Goal: Task Accomplishment & Management: Complete application form

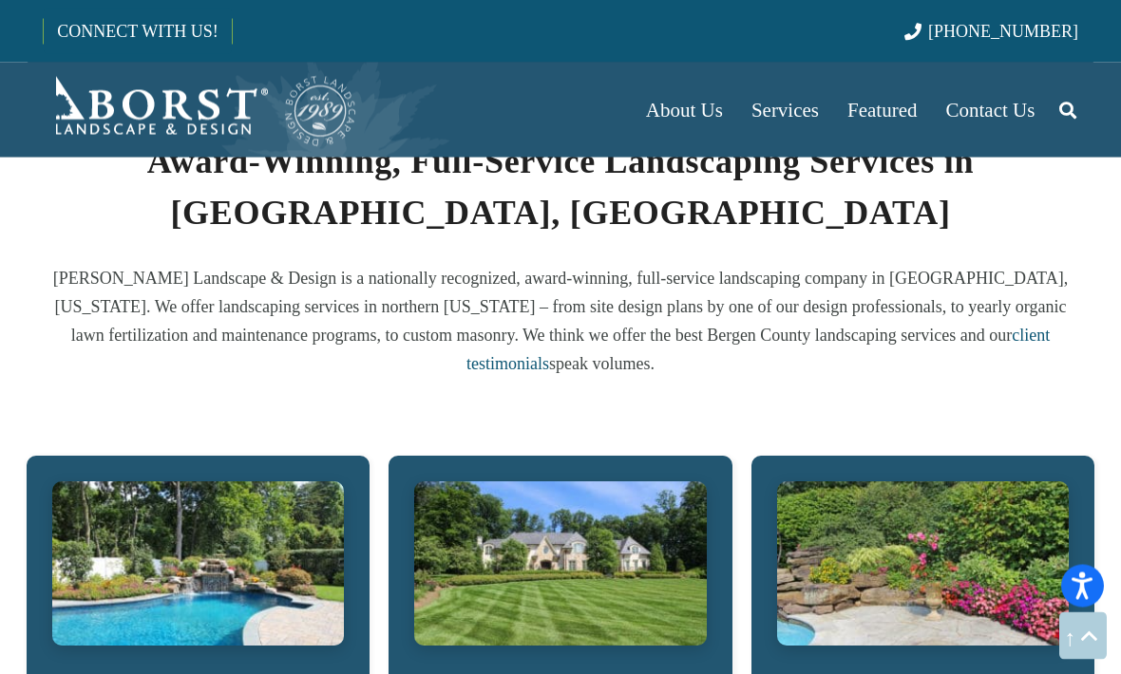
scroll to position [972, 0]
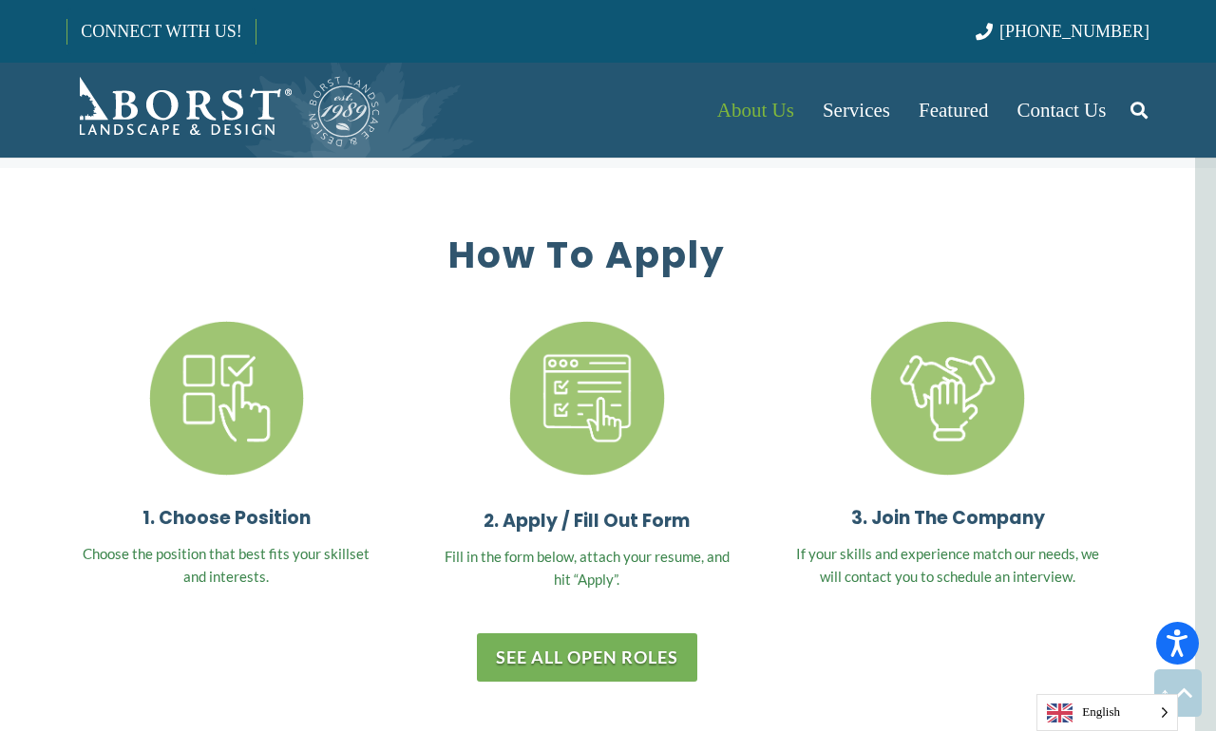
scroll to position [5414, 21]
click at [655, 634] on link "See All Open Roles" at bounding box center [587, 658] width 220 height 48
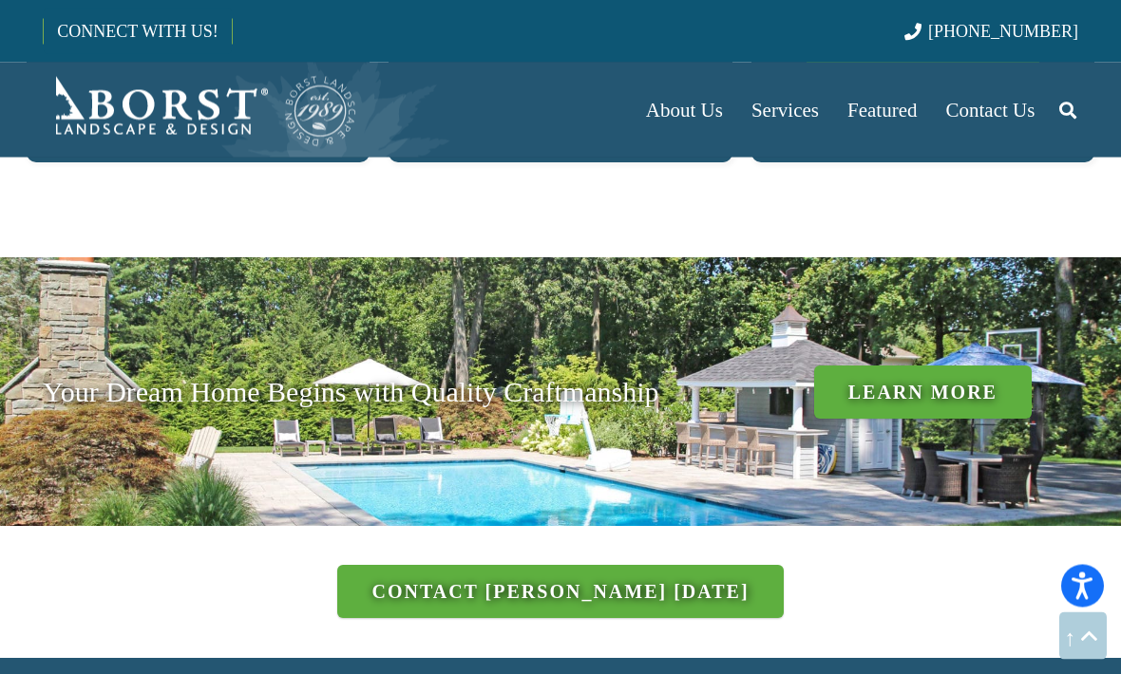
scroll to position [1903, 0]
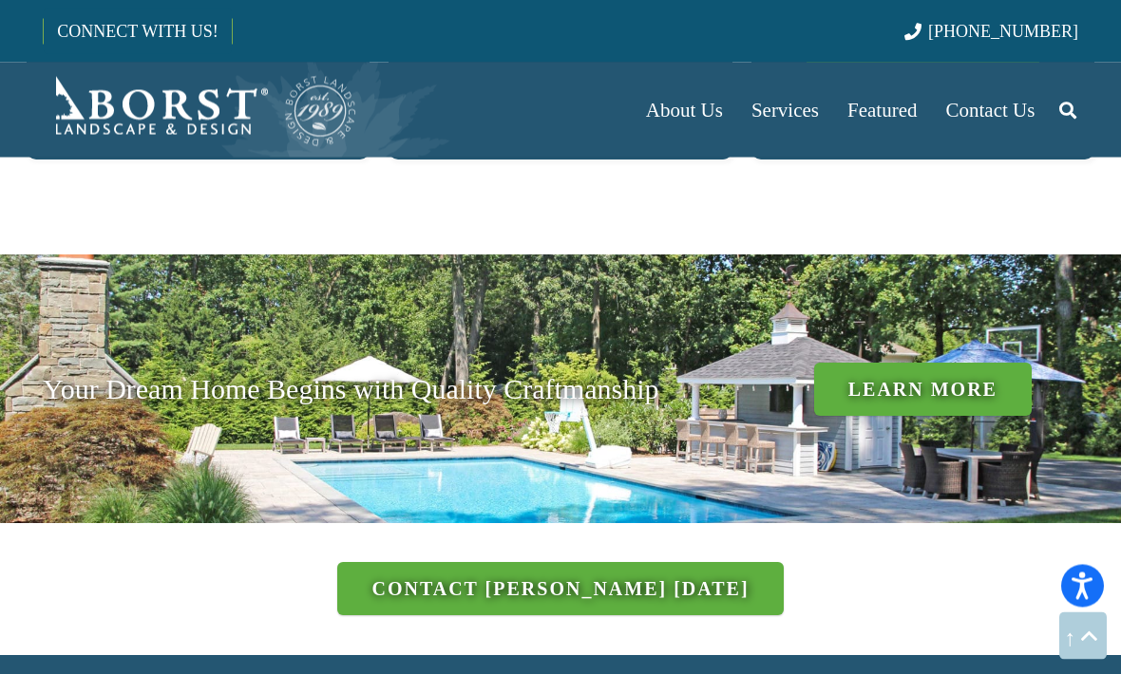
click at [942, 364] on link "Learn More" at bounding box center [923, 390] width 218 height 53
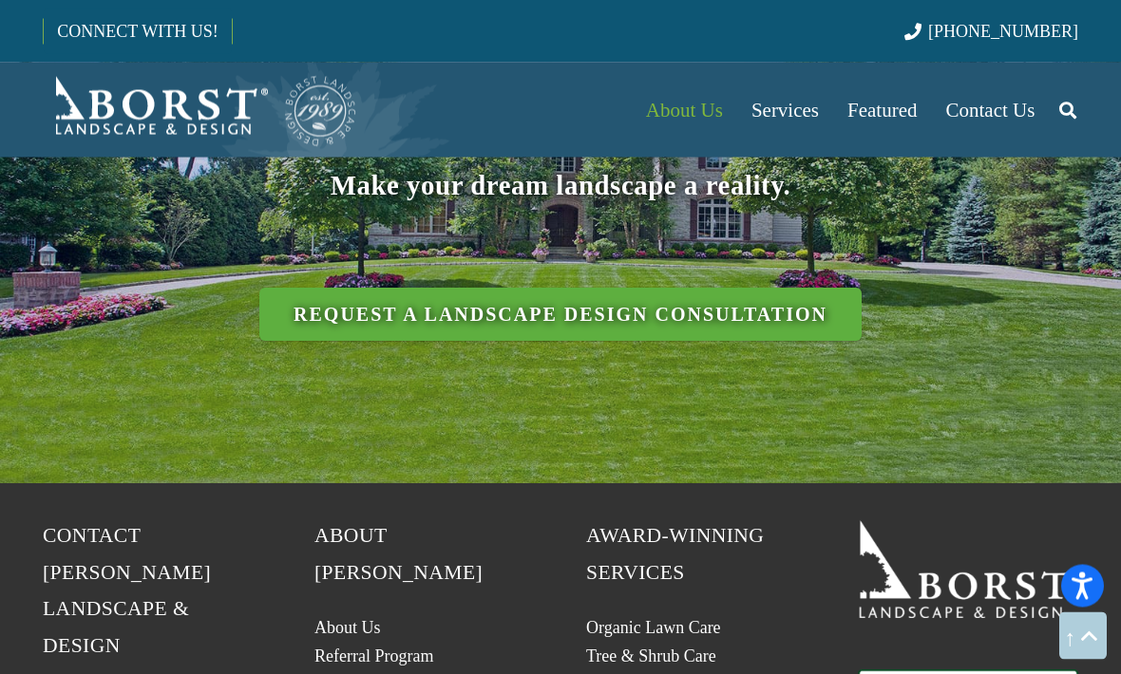
scroll to position [3159, 0]
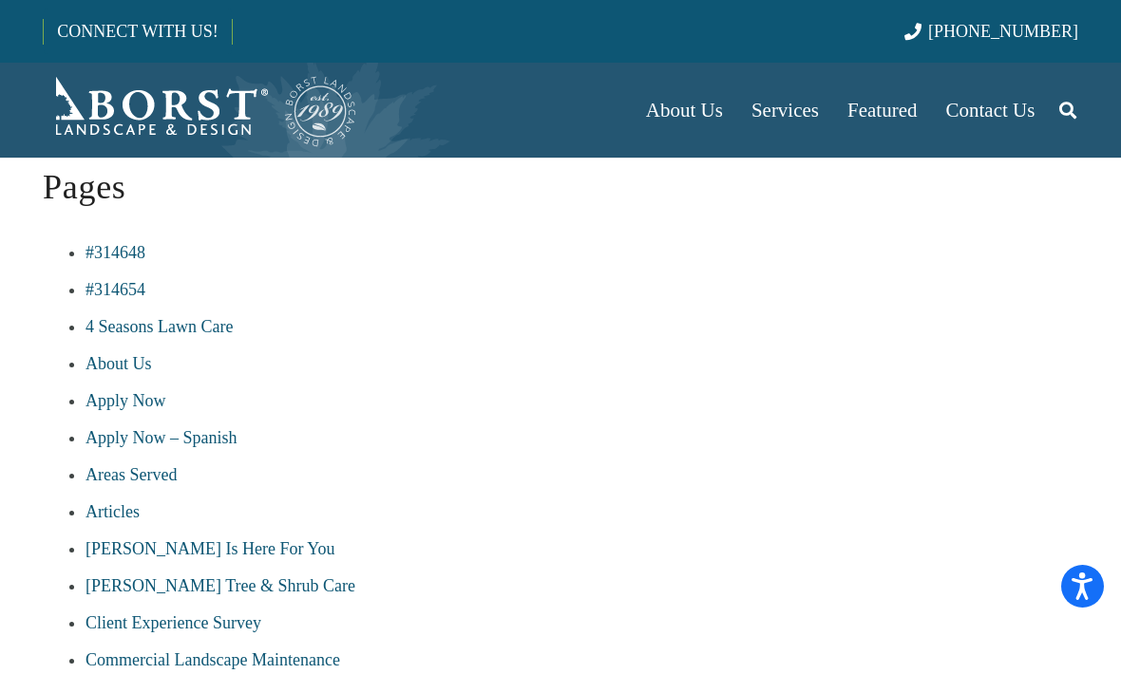
scroll to position [138, 0]
click at [148, 396] on link "Apply Now" at bounding box center [125, 402] width 81 height 19
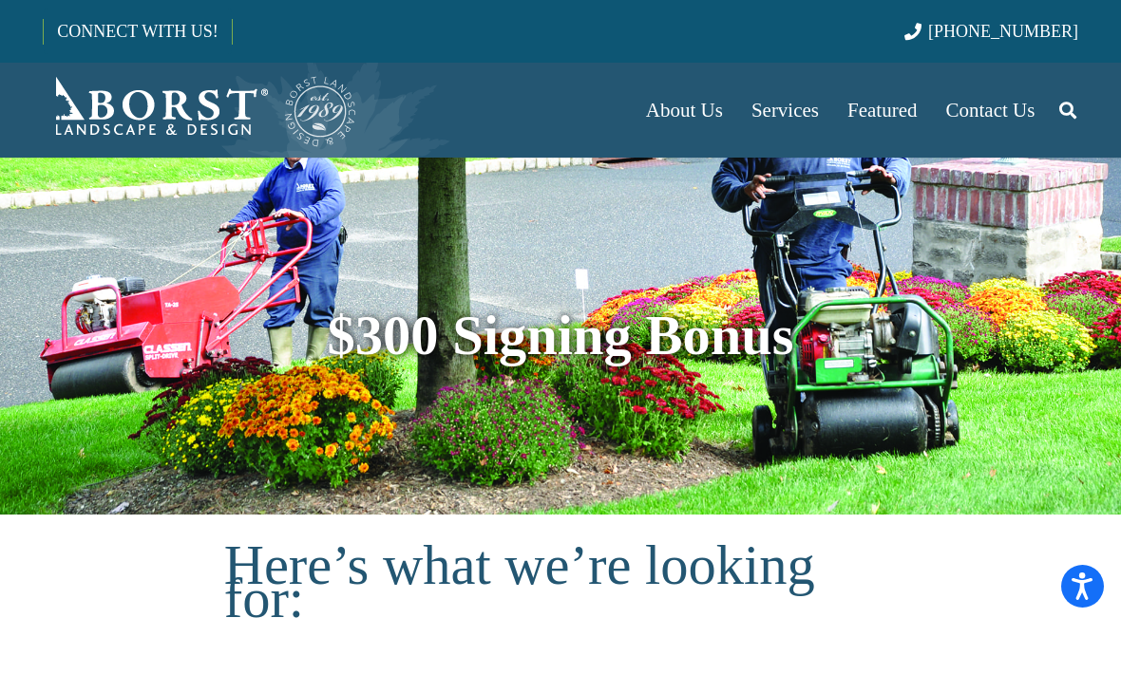
click at [974, 121] on span "Contact Us" at bounding box center [990, 110] width 89 height 23
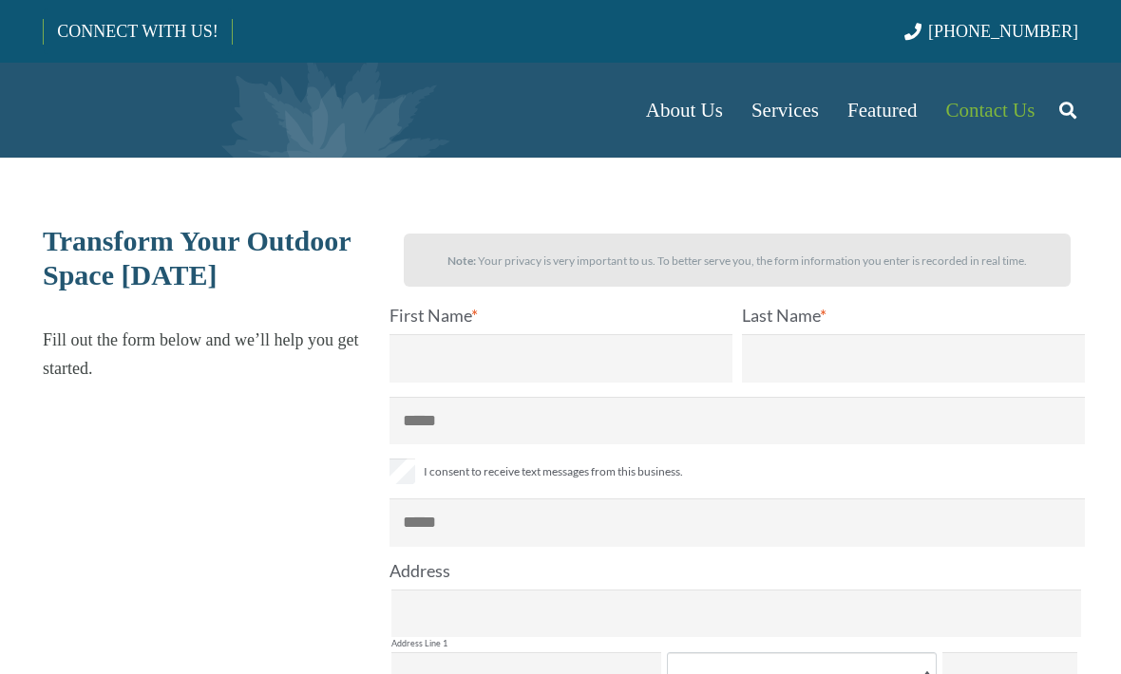
select select "******"
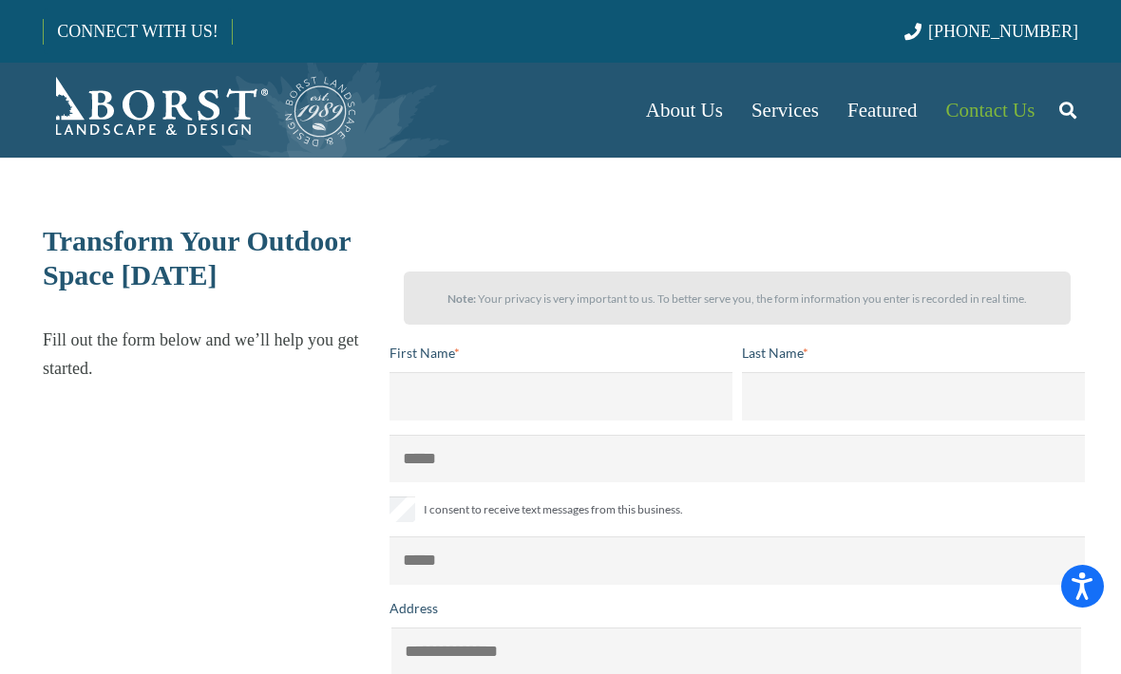
click at [878, 116] on span "Featured" at bounding box center [881, 110] width 69 height 23
click at [788, 123] on link "Services" at bounding box center [785, 110] width 96 height 95
click at [696, 122] on link "About Us" at bounding box center [684, 110] width 105 height 95
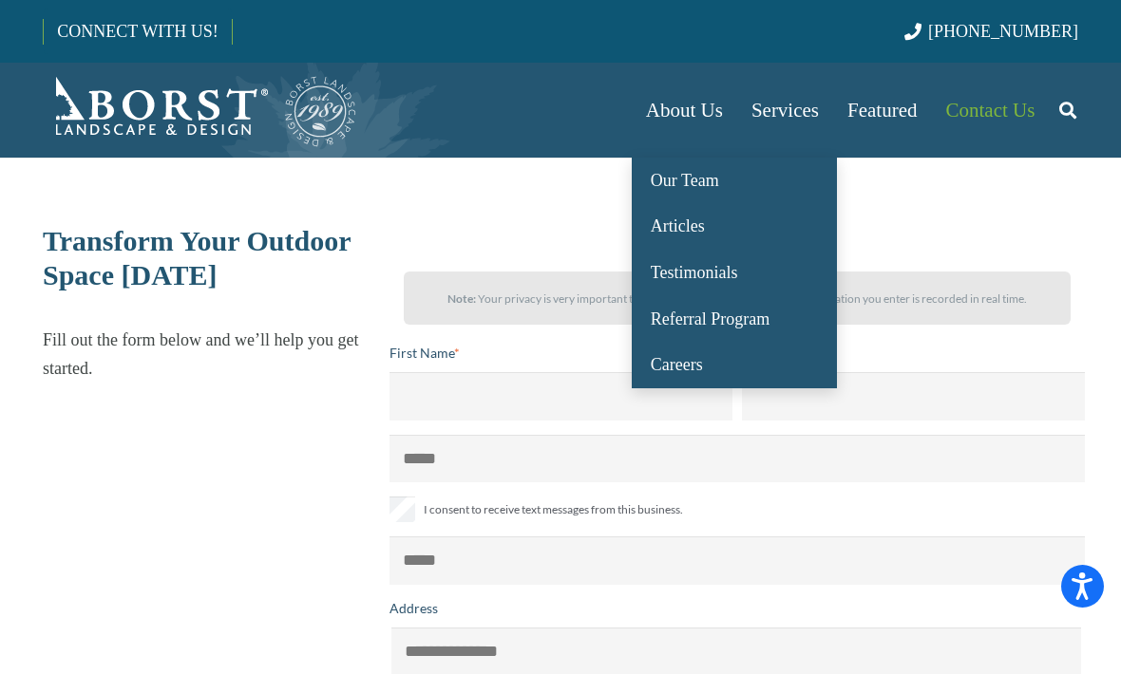
click at [710, 368] on link "Careers" at bounding box center [734, 365] width 205 height 47
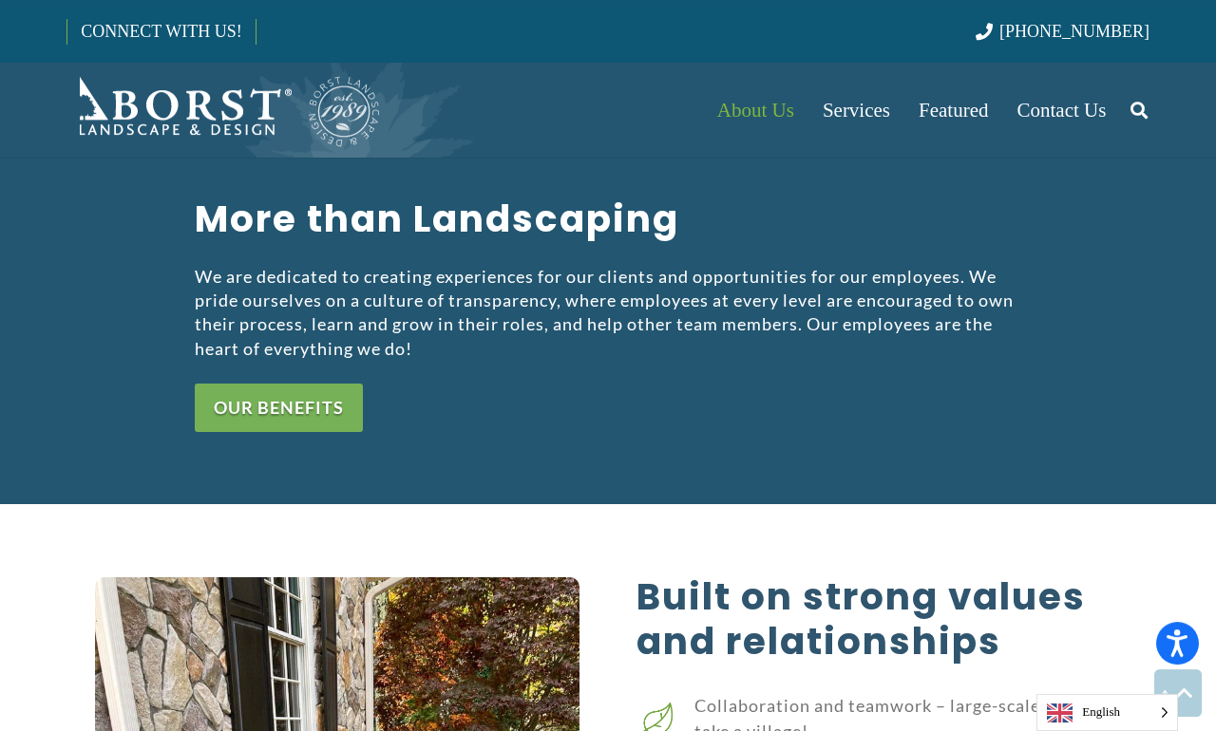
scroll to position [1880, 0]
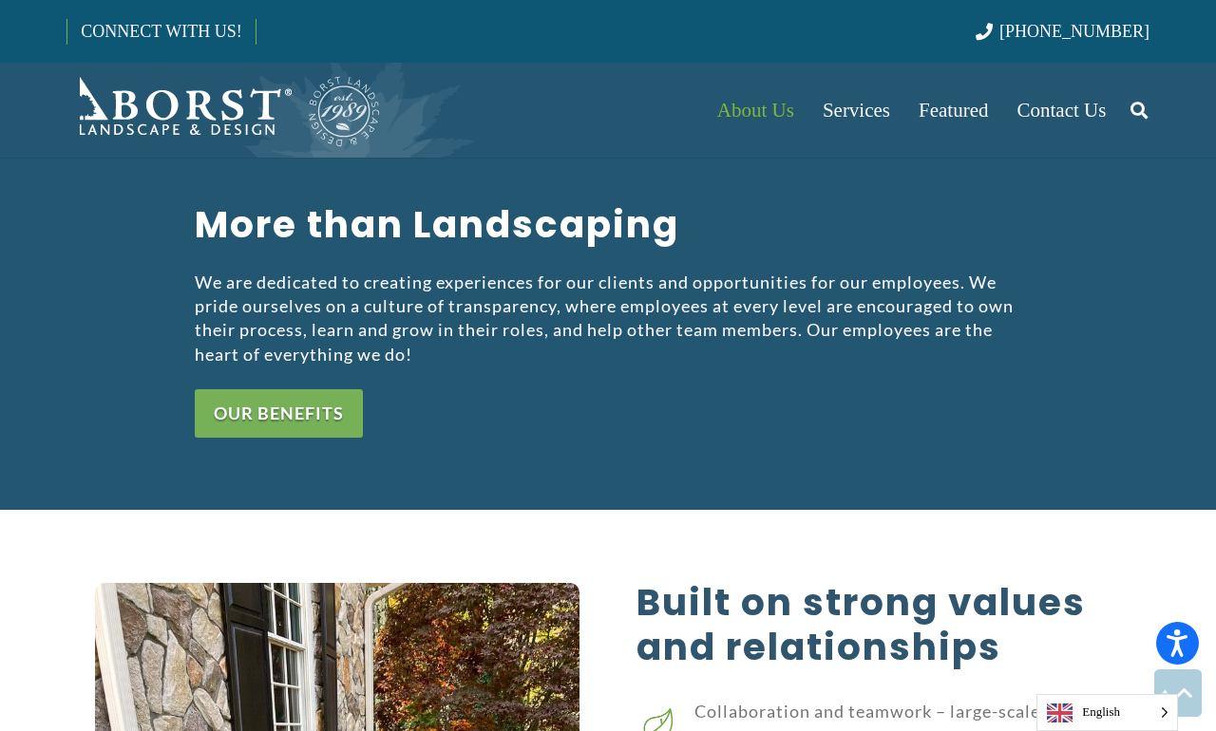
click at [320, 389] on link "Our benefits" at bounding box center [279, 413] width 168 height 48
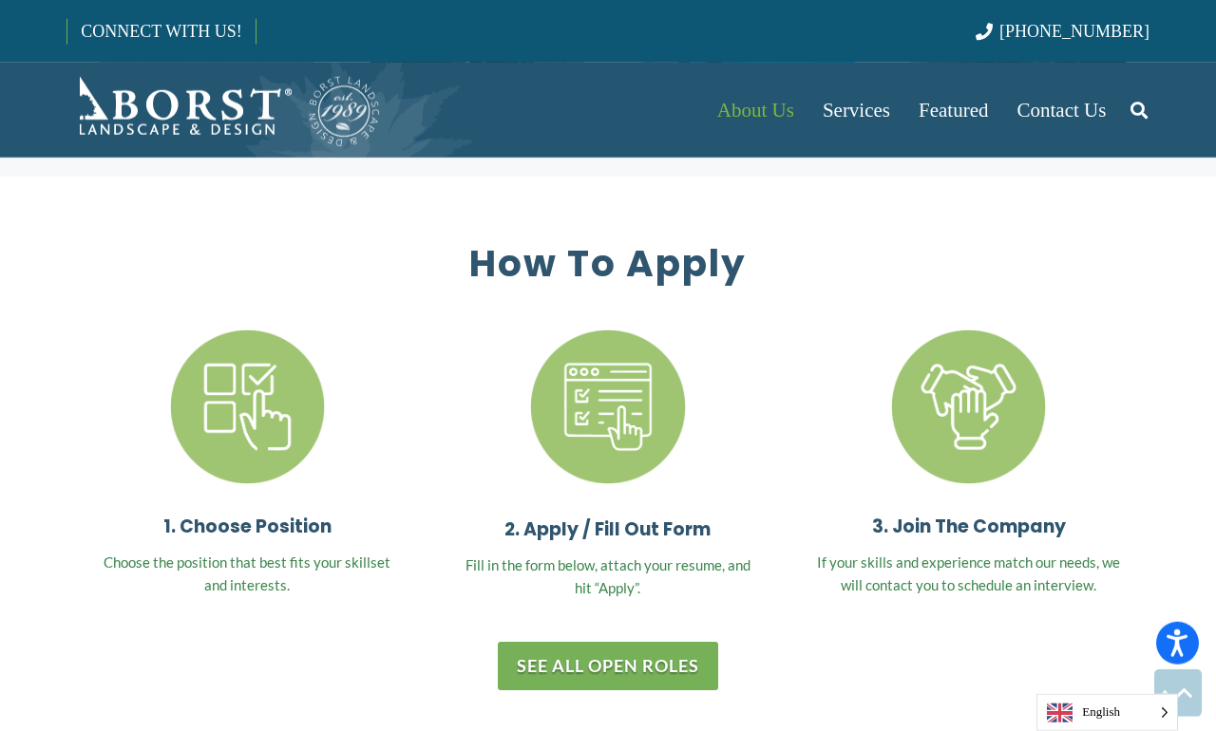
scroll to position [5420, 0]
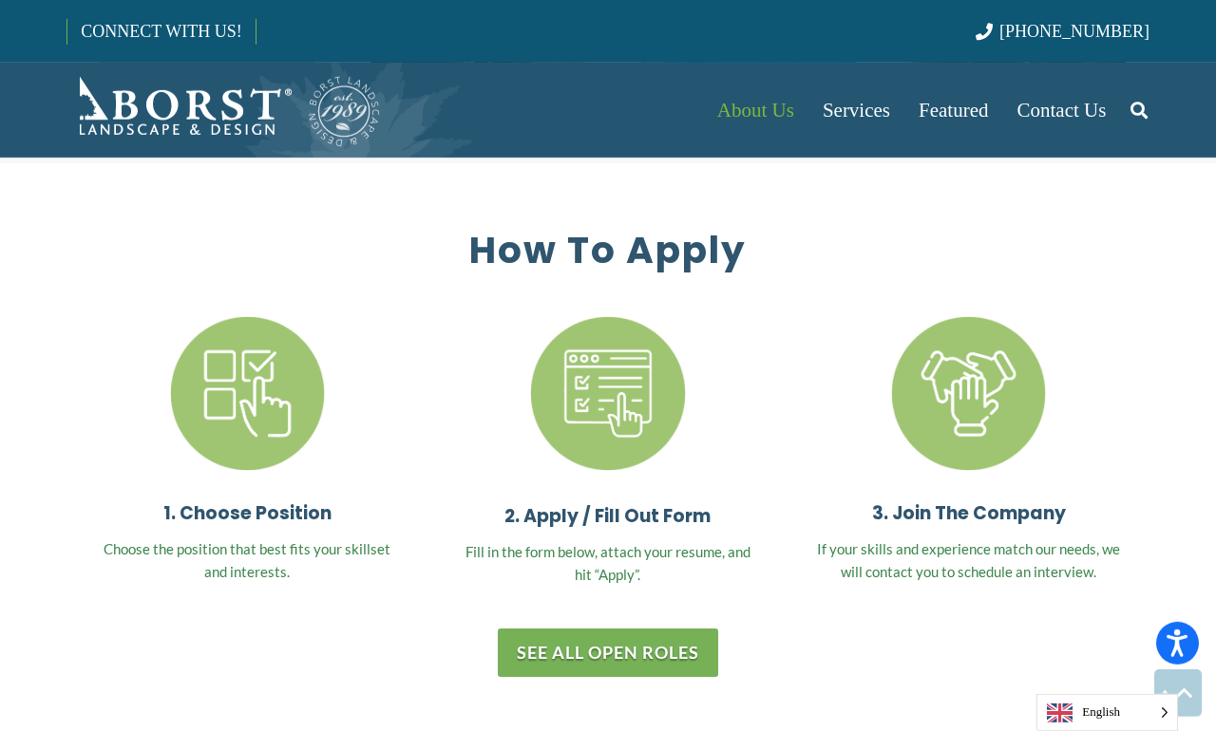
click at [251, 471] on div "1. Choose Position Choose the position that best fits your skillset and interes…" at bounding box center [247, 449] width 304 height 267
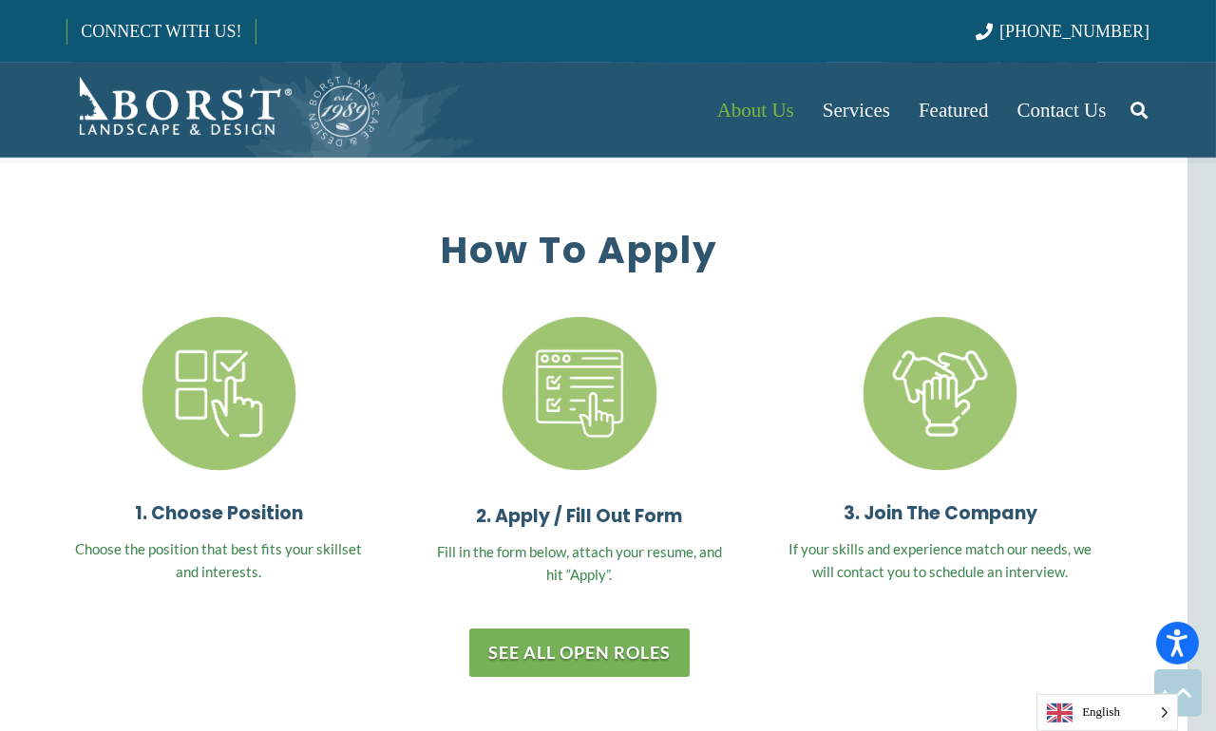
scroll to position [5420, 7]
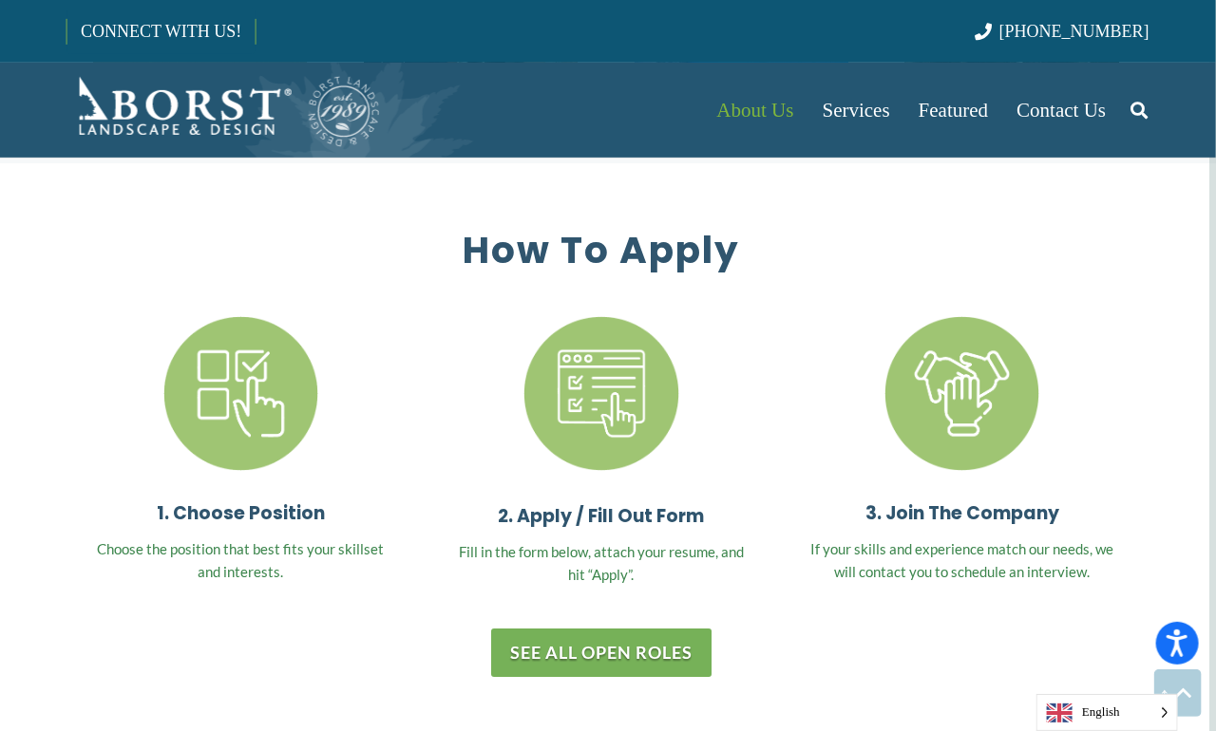
click at [638, 629] on link "See All Open Roles" at bounding box center [601, 653] width 220 height 48
